Goal: Task Accomplishment & Management: Manage account settings

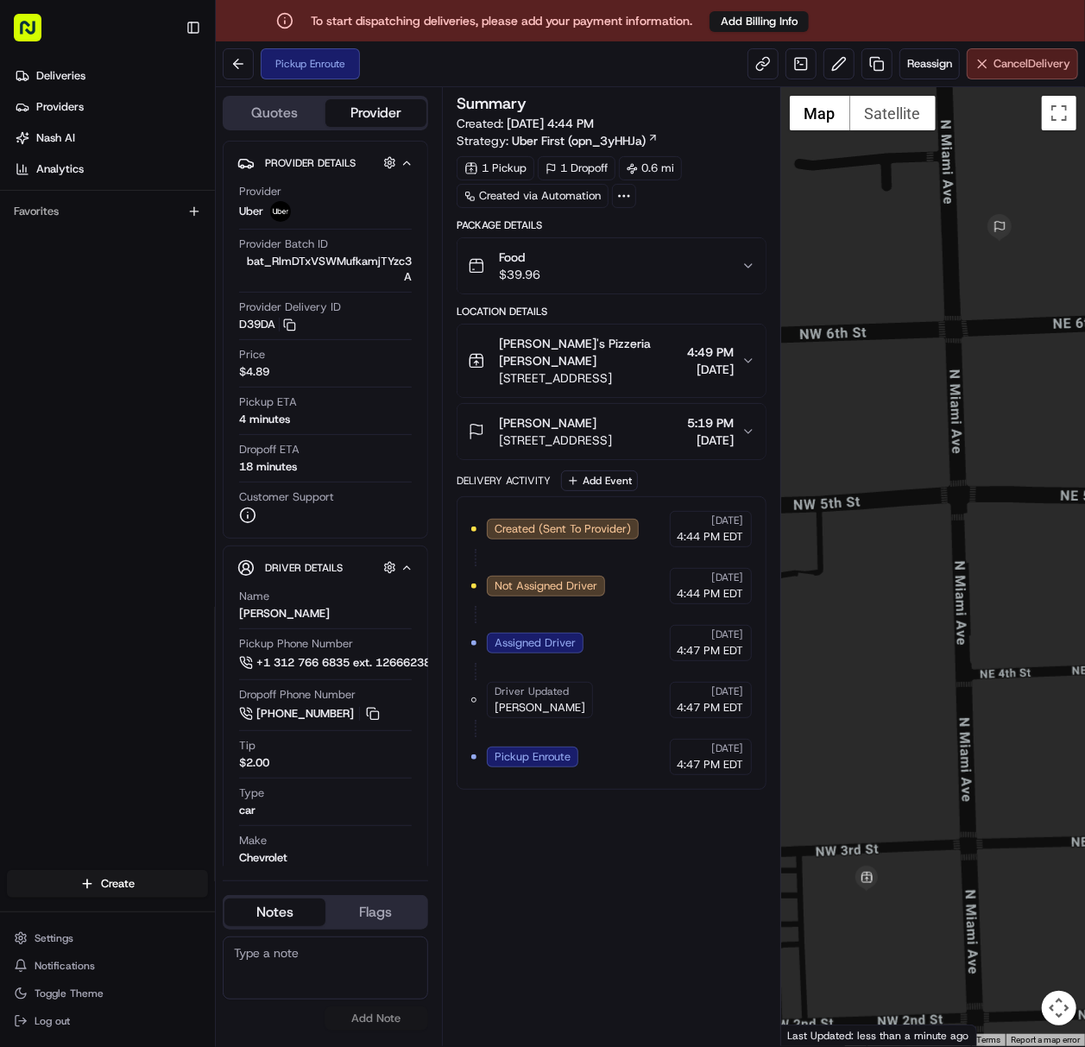
click at [1008, 67] on span "Cancel Delivery" at bounding box center [1031, 64] width 77 height 16
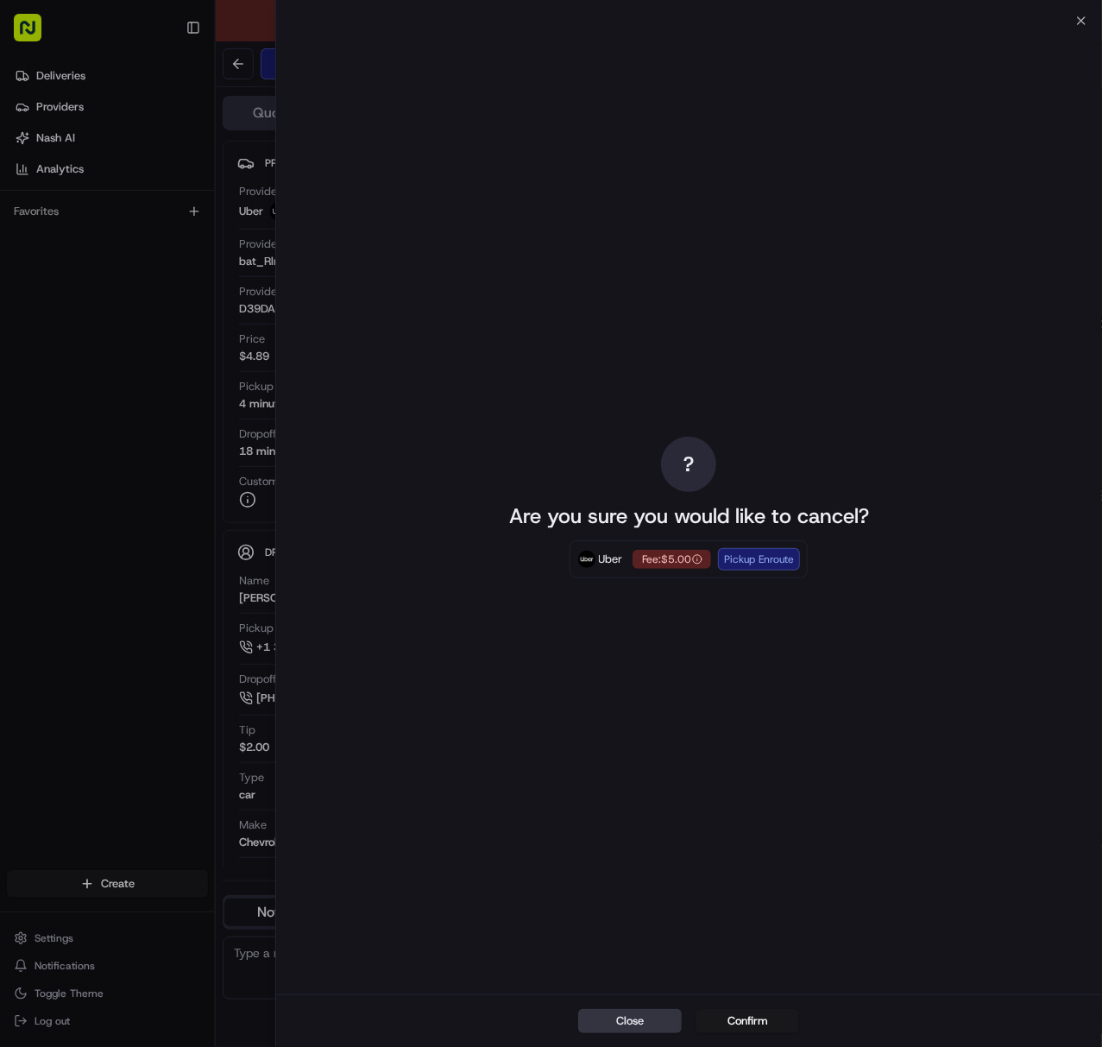
click at [626, 1022] on button "Close" at bounding box center [631, 1021] width 104 height 24
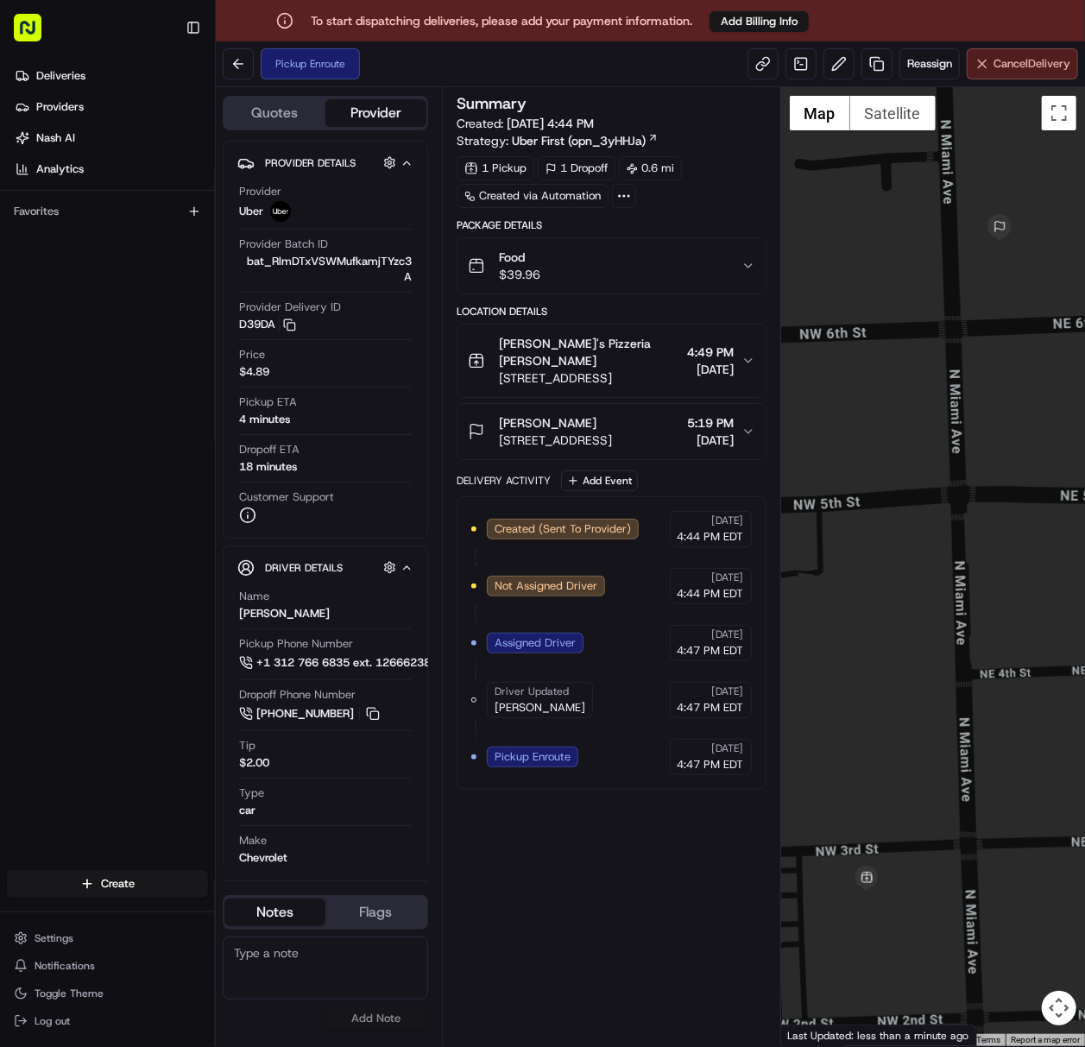
click at [993, 67] on span "Cancel Delivery" at bounding box center [1031, 64] width 77 height 16
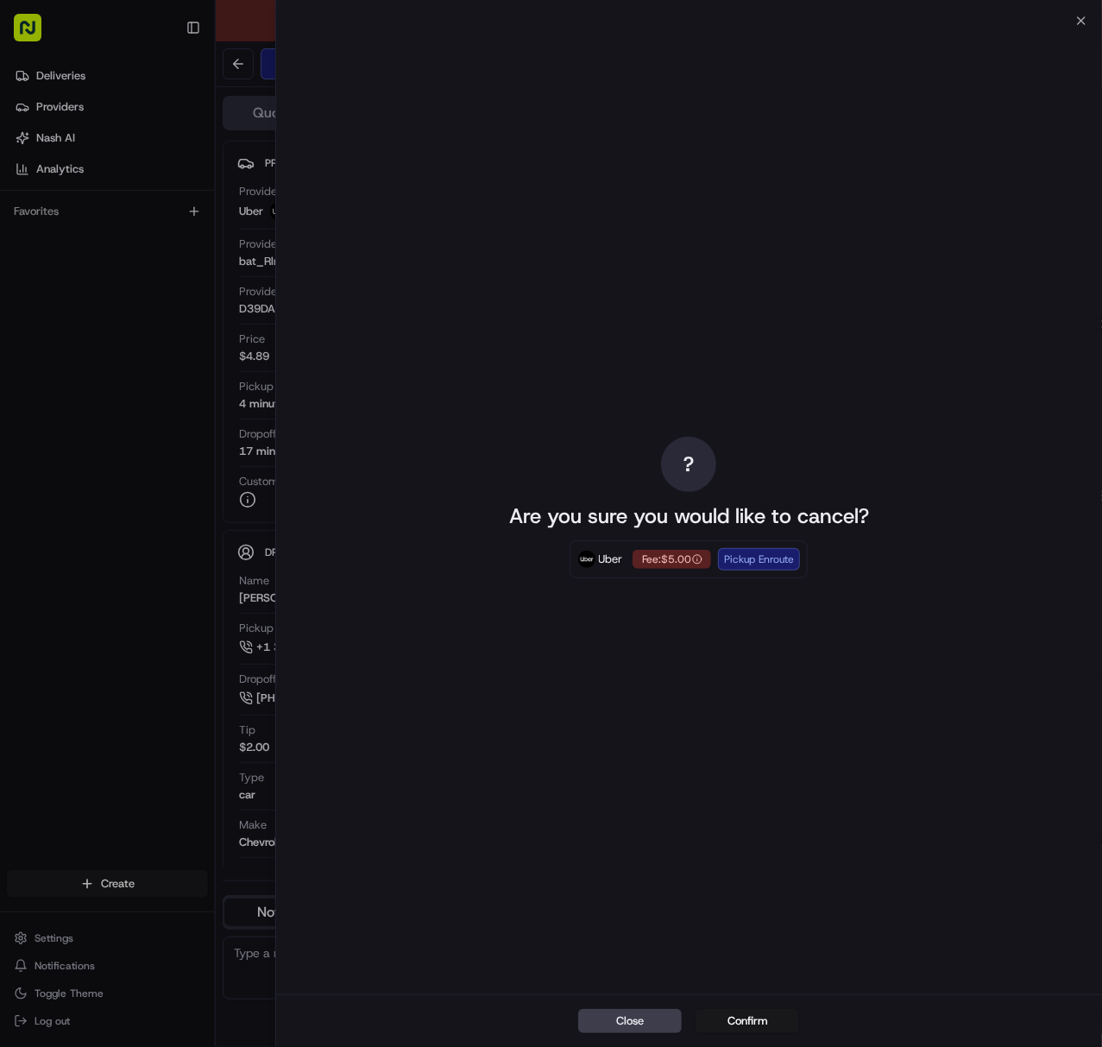
click at [361, 558] on div "? Are you sure you would like to cancel? Uber Fee: $5.00 Pickup Enroute" at bounding box center [689, 508] width 826 height 974
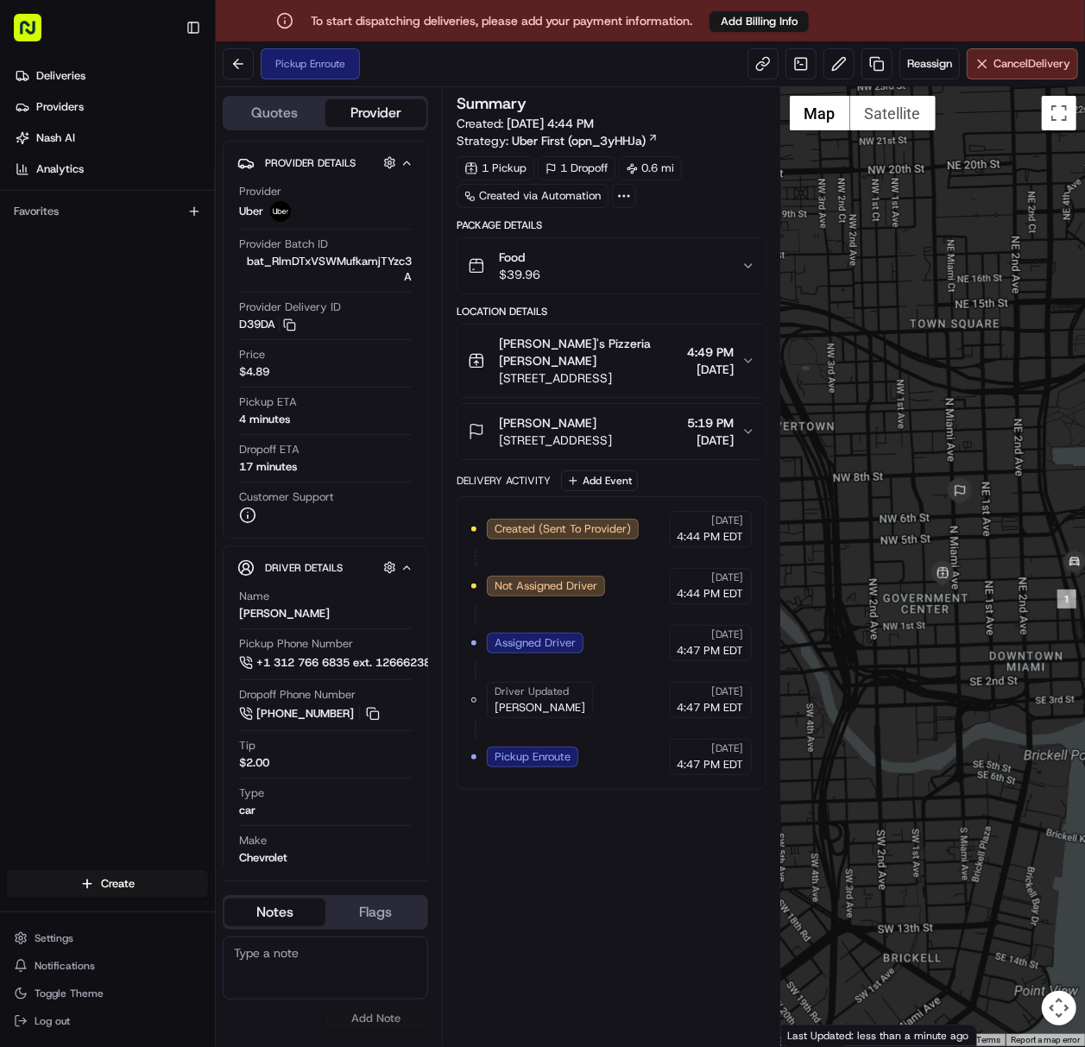
drag, startPoint x: 927, startPoint y: 536, endPoint x: 1029, endPoint y: 195, distance: 355.8
click at [877, 516] on div at bounding box center [933, 566] width 304 height 959
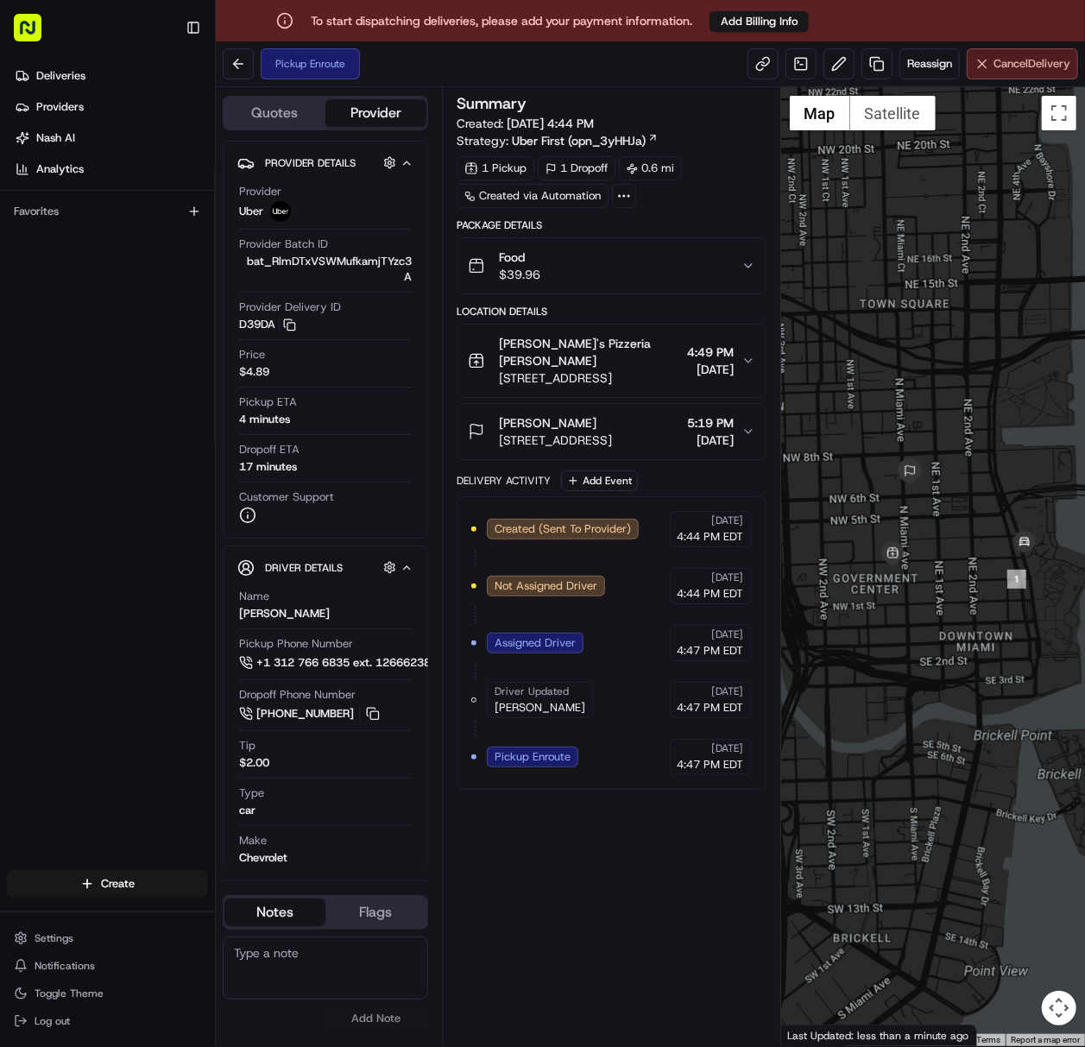
click at [1001, 59] on span "Cancel Delivery" at bounding box center [1031, 64] width 77 height 16
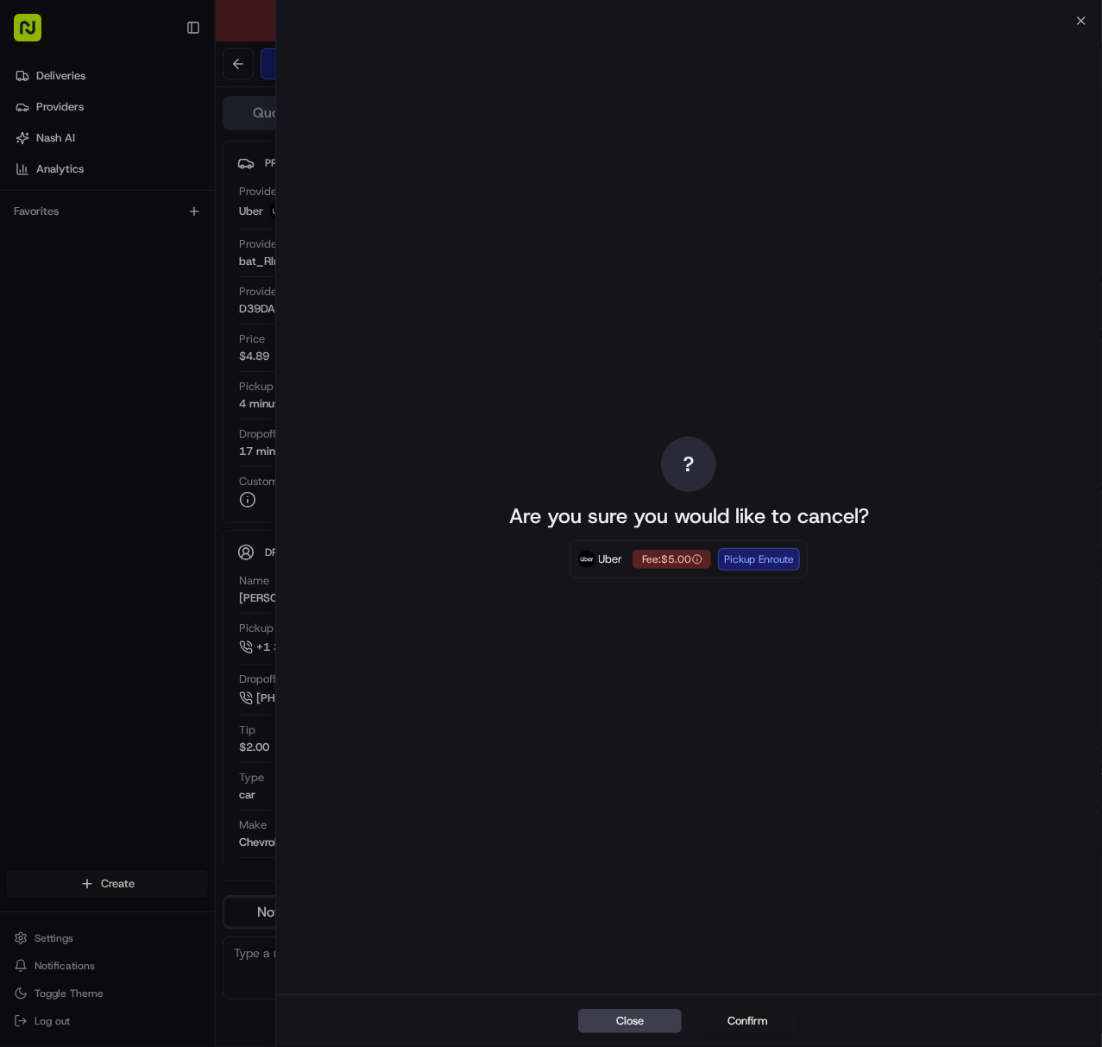
click at [754, 1020] on button "Confirm" at bounding box center [749, 1021] width 104 height 24
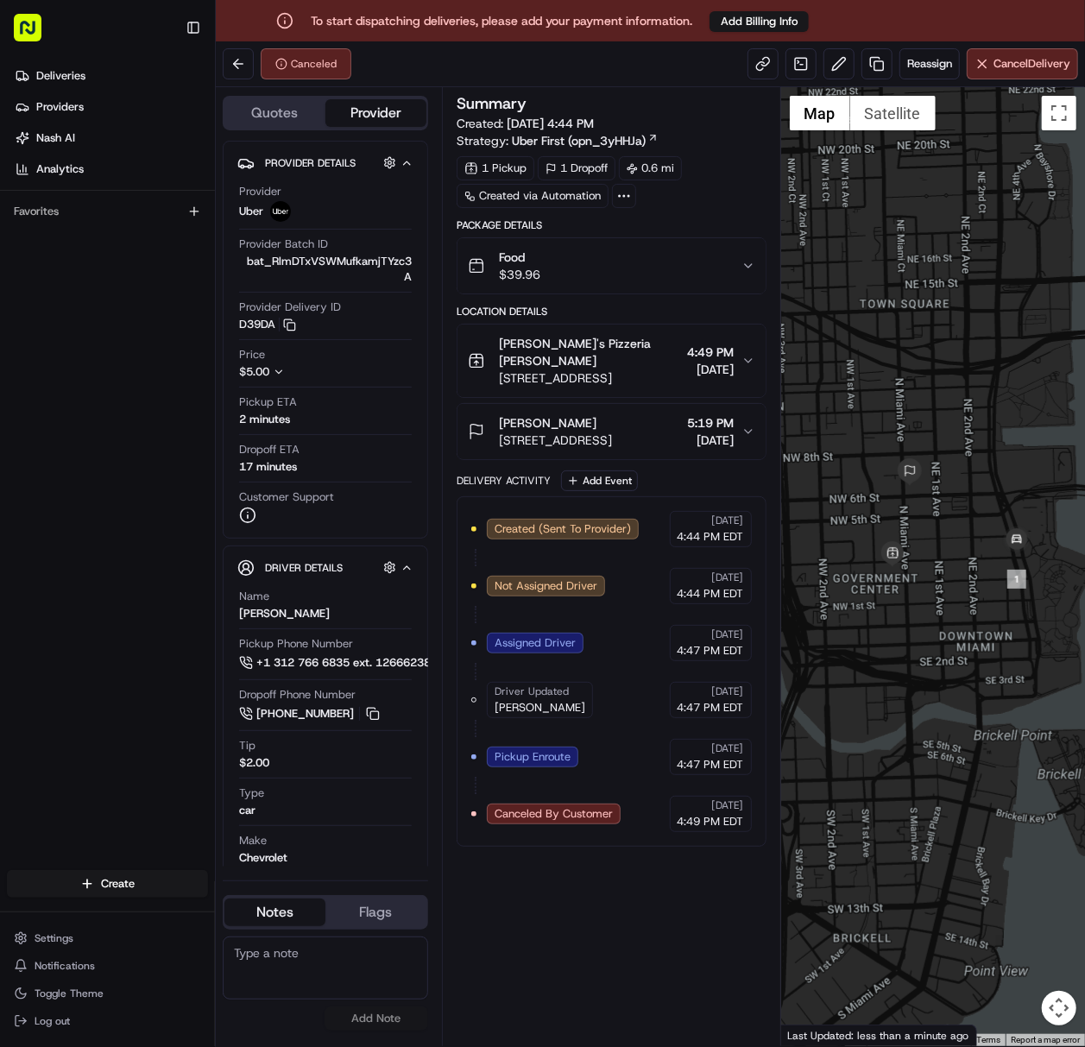
click at [574, 917] on div "Summary Created: [DATE] 4:44 PM Strategy: Uber First (opn_3yHHJa) 1 Pickup 1 Dr…" at bounding box center [612, 567] width 310 height 942
click at [45, 501] on div "Deliveries Providers [PERSON_NAME] Analytics Favorites" at bounding box center [107, 453] width 215 height 797
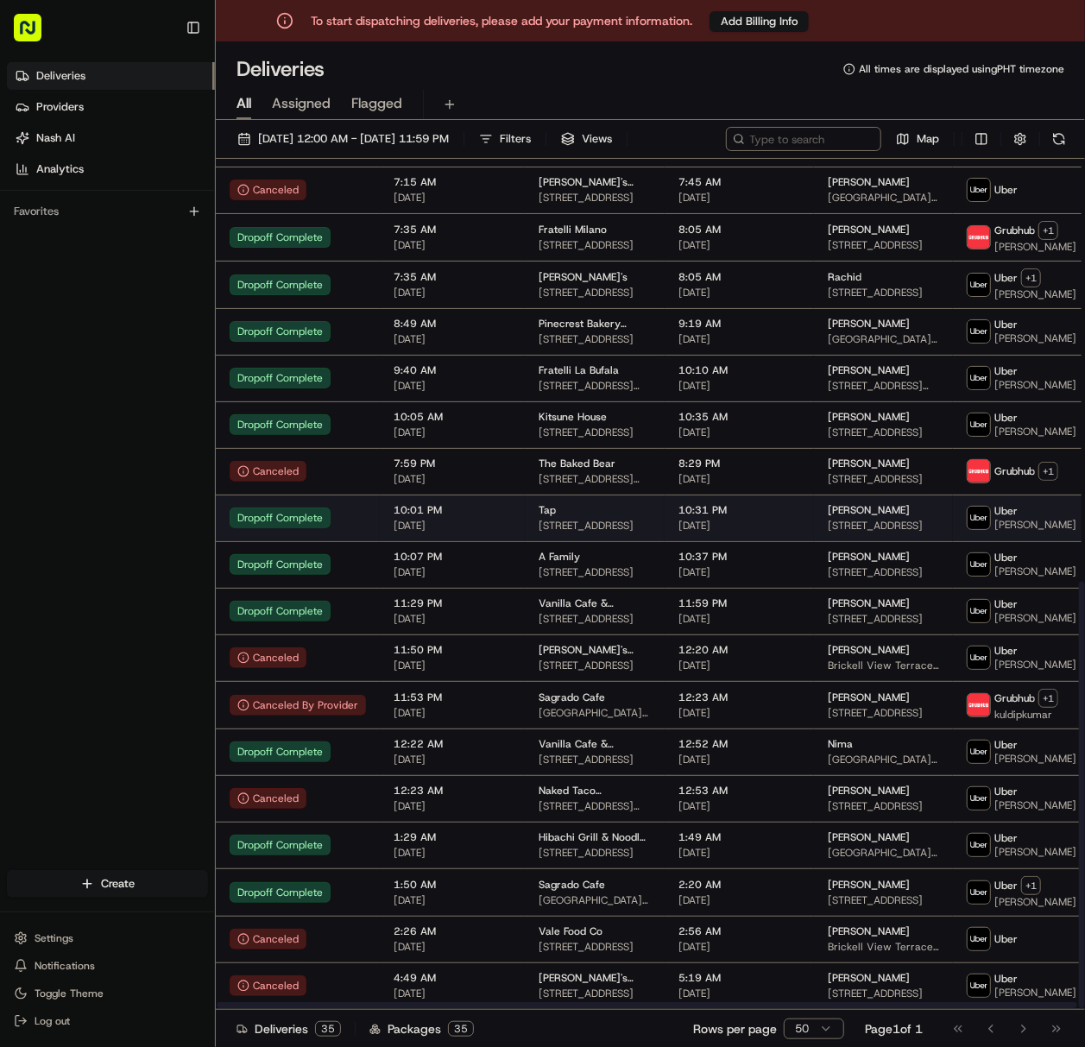
scroll to position [840, 0]
